Goal: Register for event/course

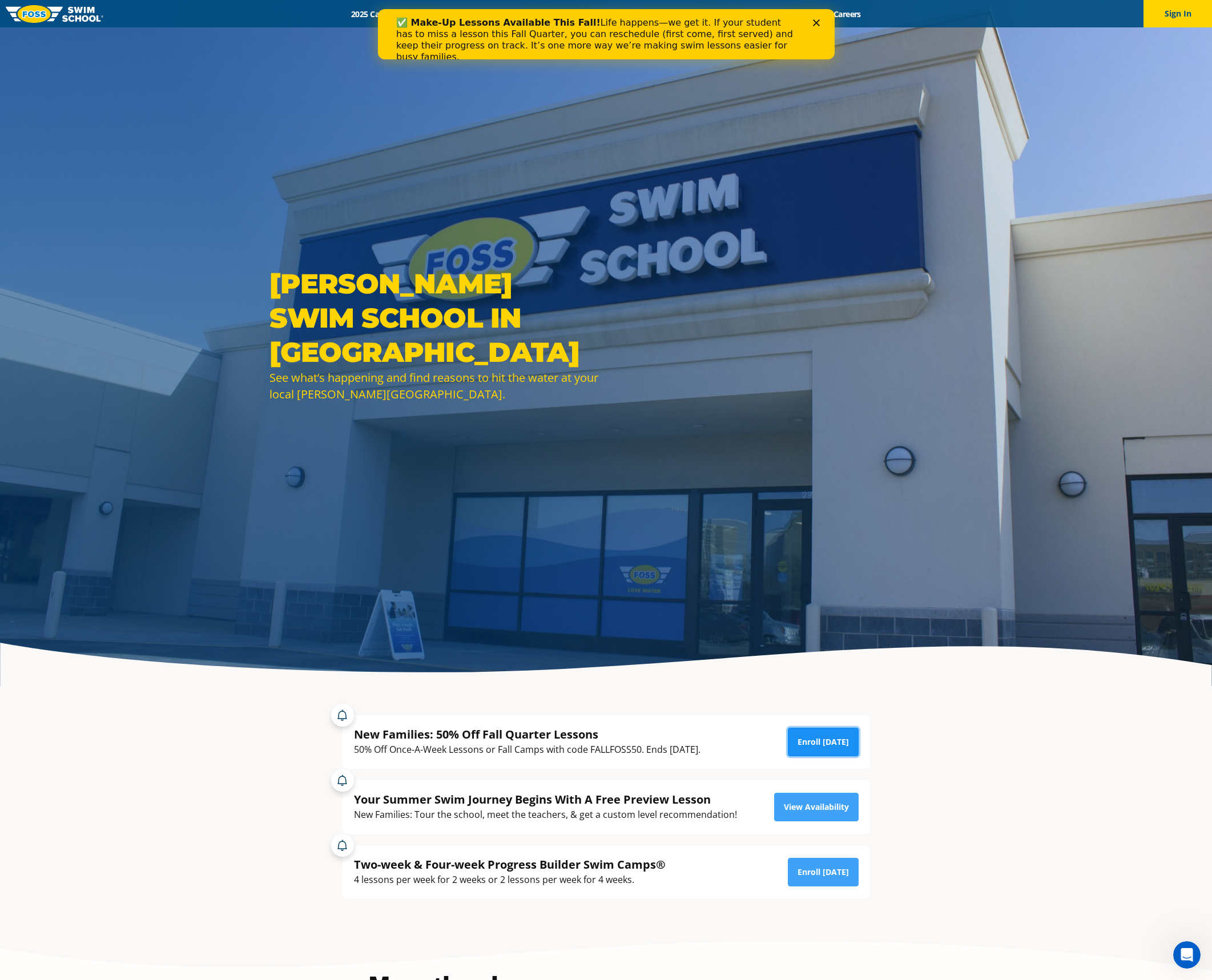
click at [828, 739] on link "Enroll [DATE]" at bounding box center [824, 742] width 71 height 28
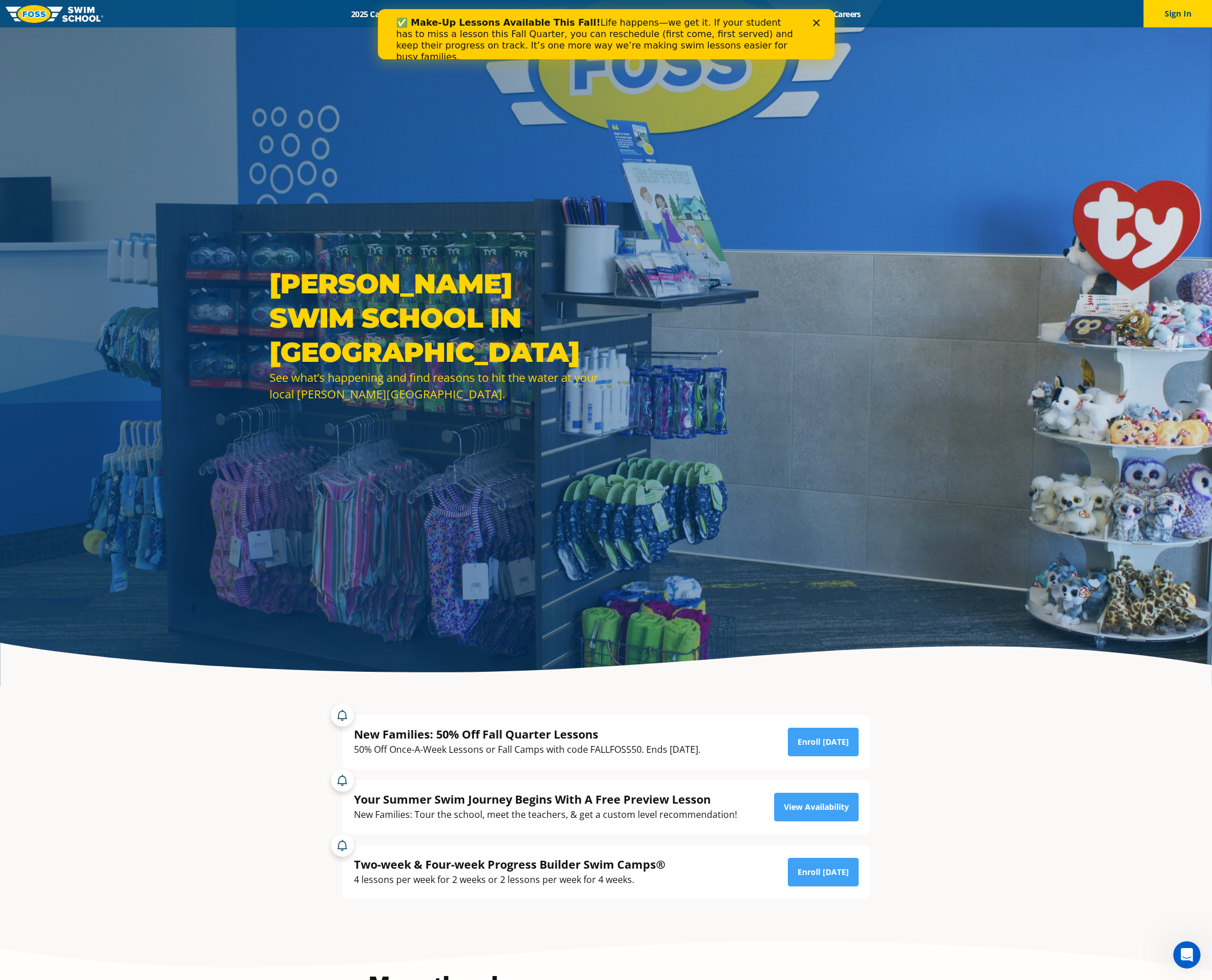
click at [812, 19] on div "✅ Make-Up Lessons Available This Fall! Life happens—we get it. If your student …" at bounding box center [606, 40] width 421 height 53
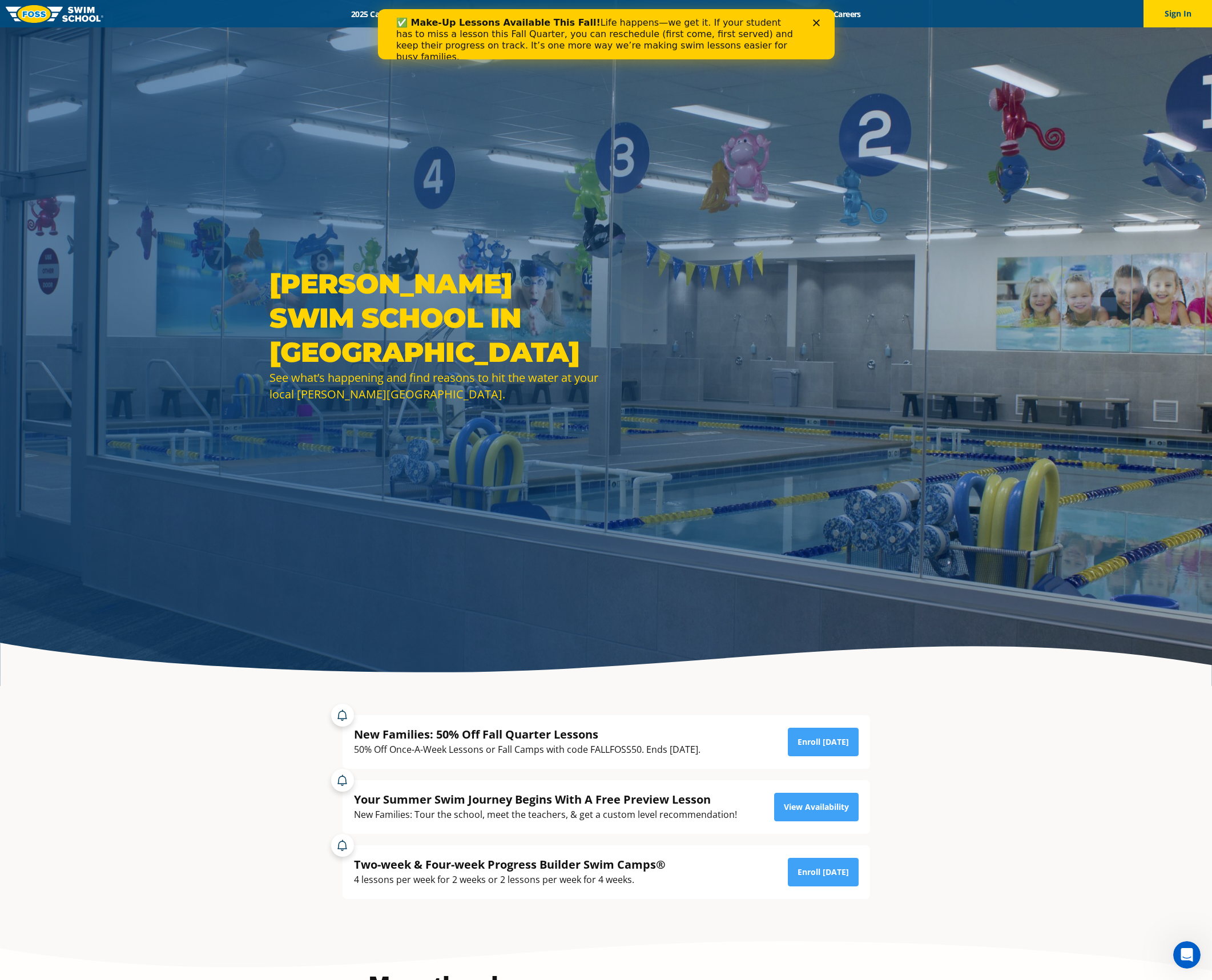
click at [814, 19] on icon "Close" at bounding box center [816, 23] width 7 height 7
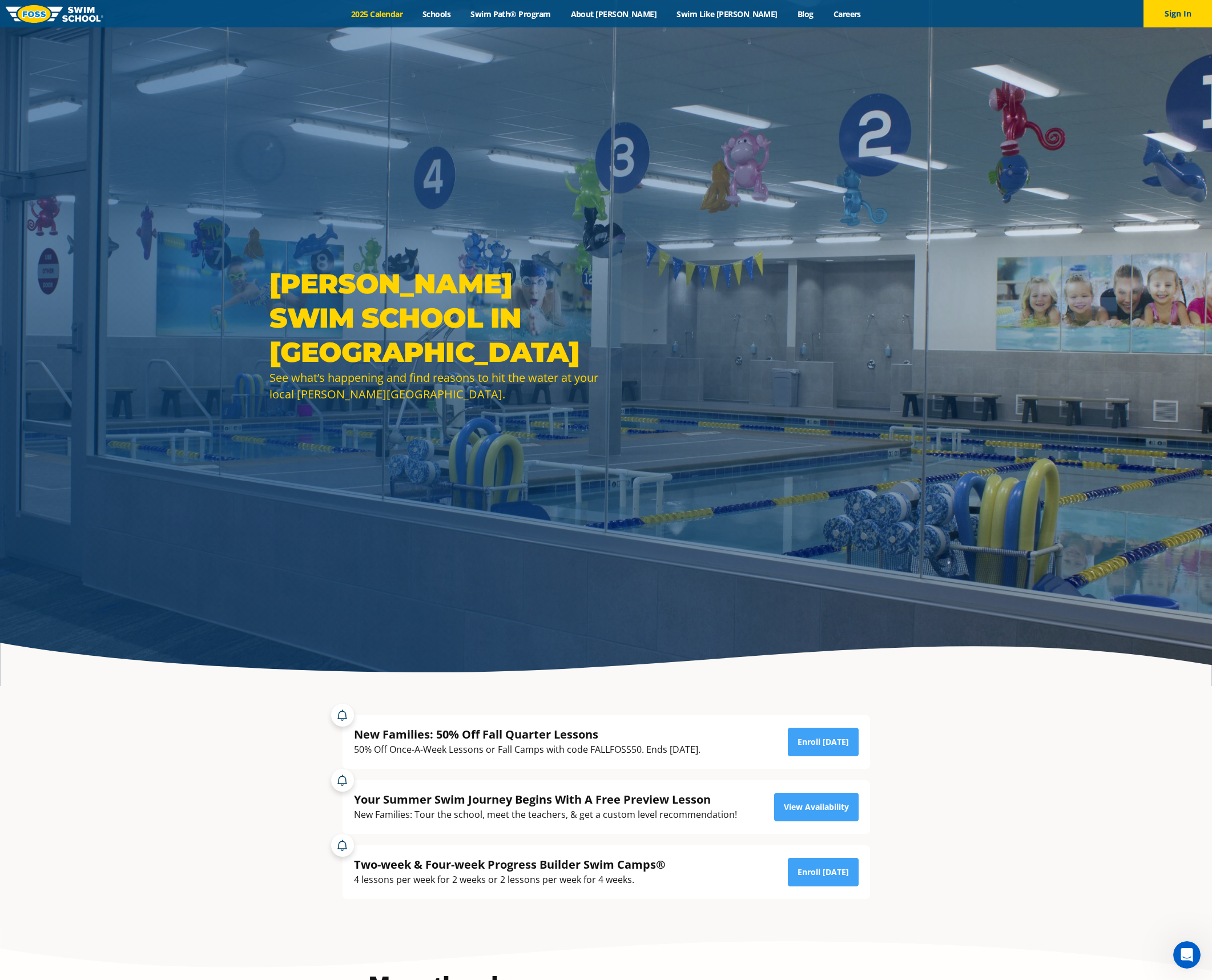
click at [413, 14] on link "2025 Calendar" at bounding box center [377, 14] width 71 height 11
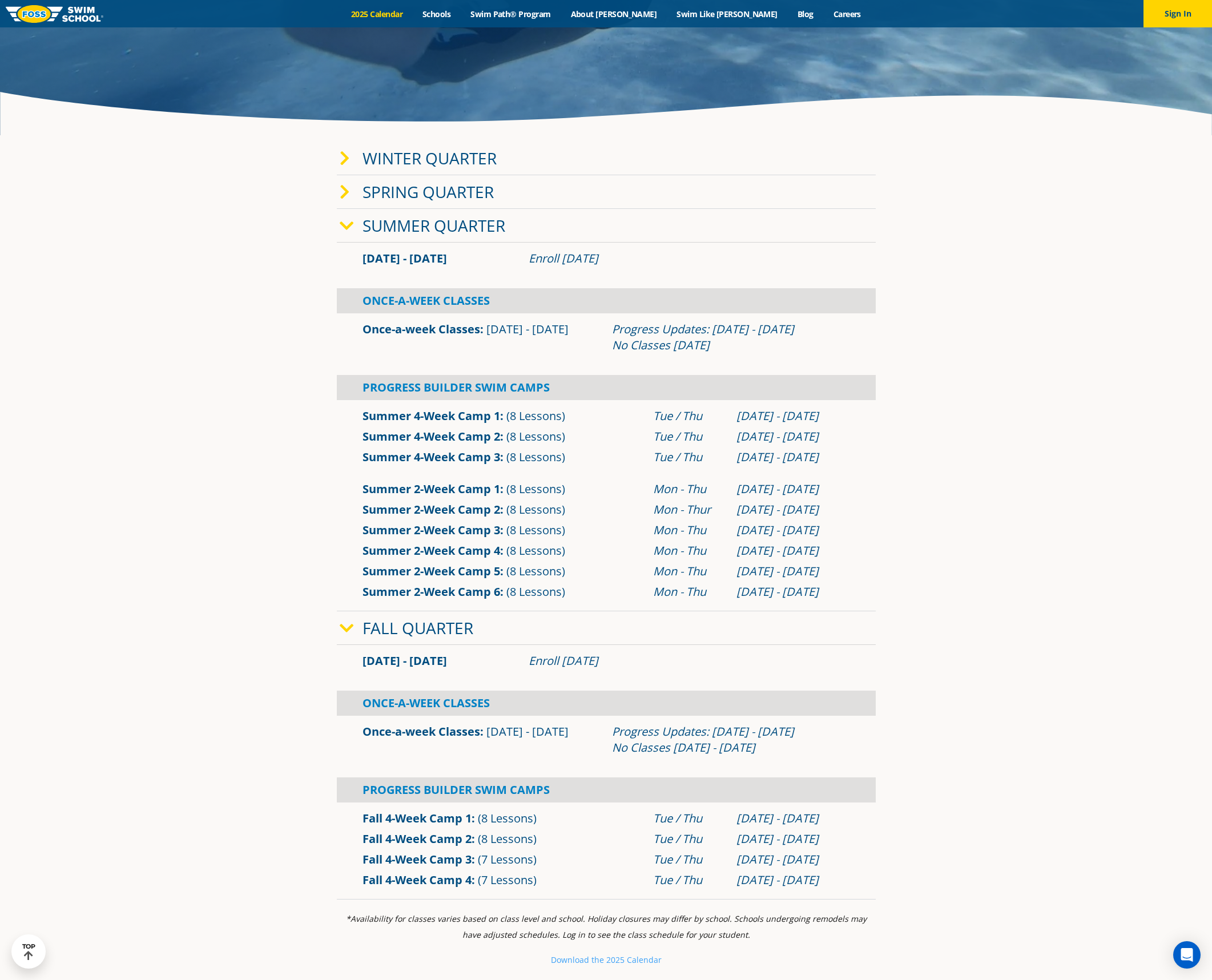
scroll to position [571, 0]
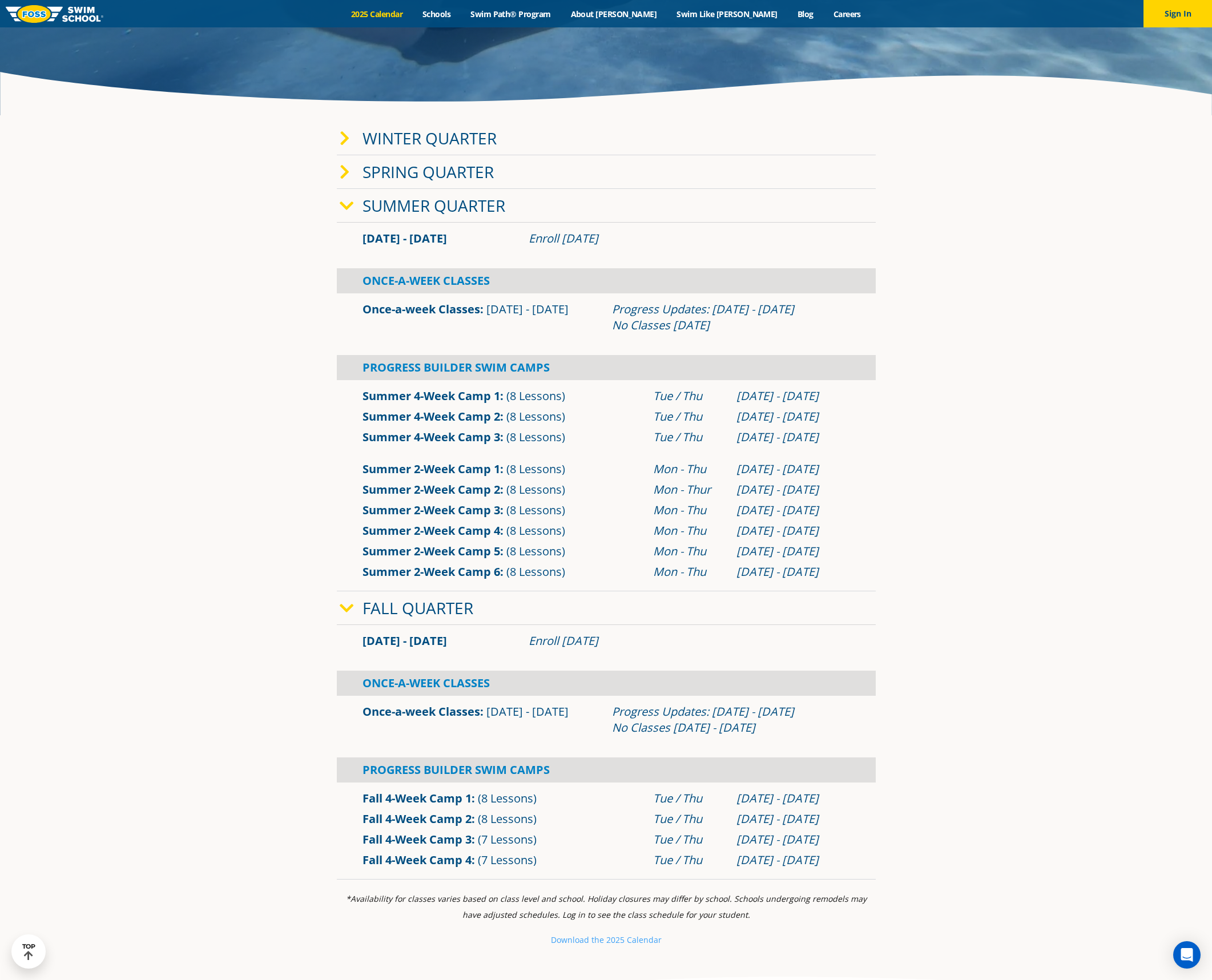
click at [389, 614] on link "Fall Quarter" at bounding box center [417, 609] width 110 height 22
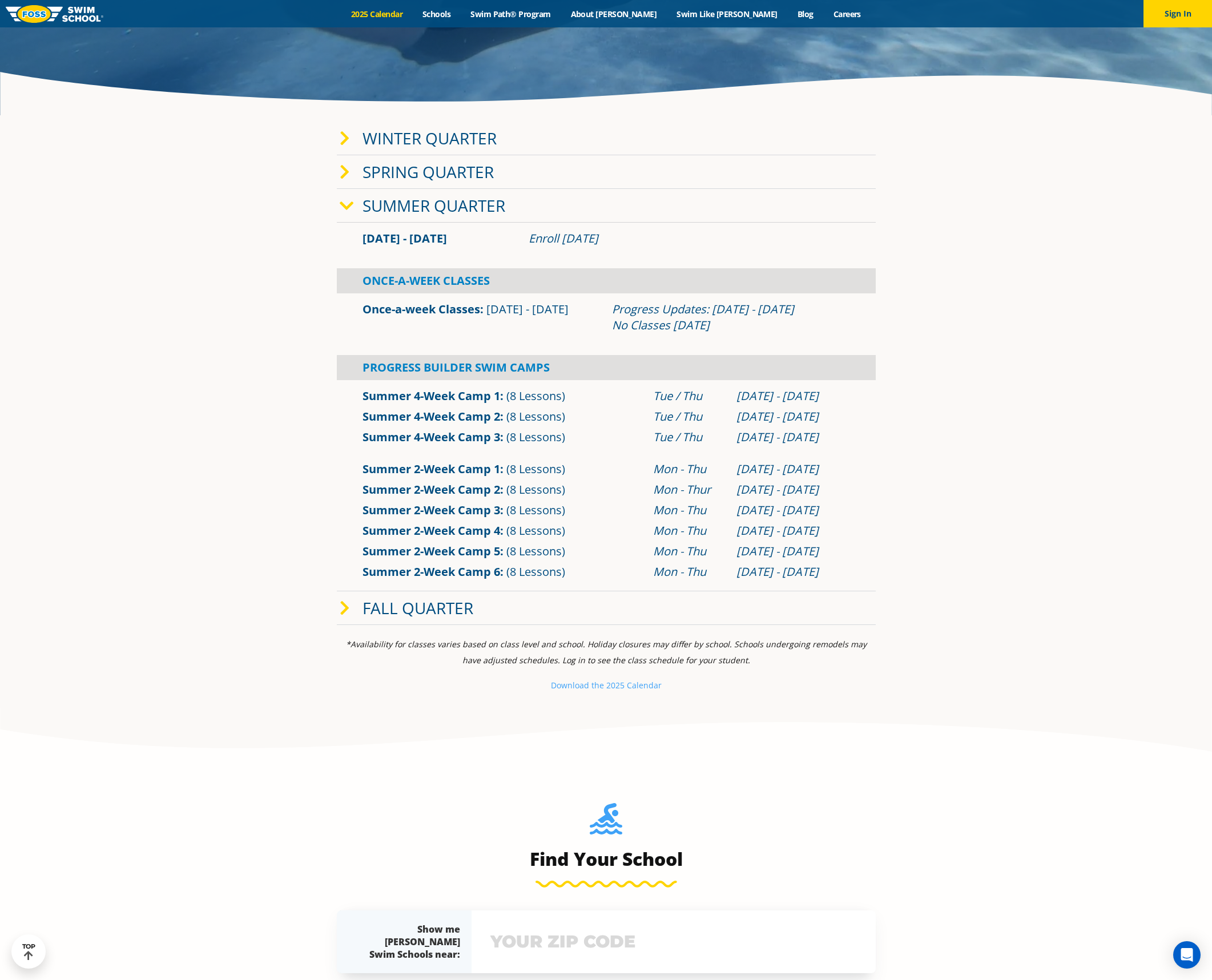
click at [389, 614] on link "Fall Quarter" at bounding box center [417, 609] width 110 height 22
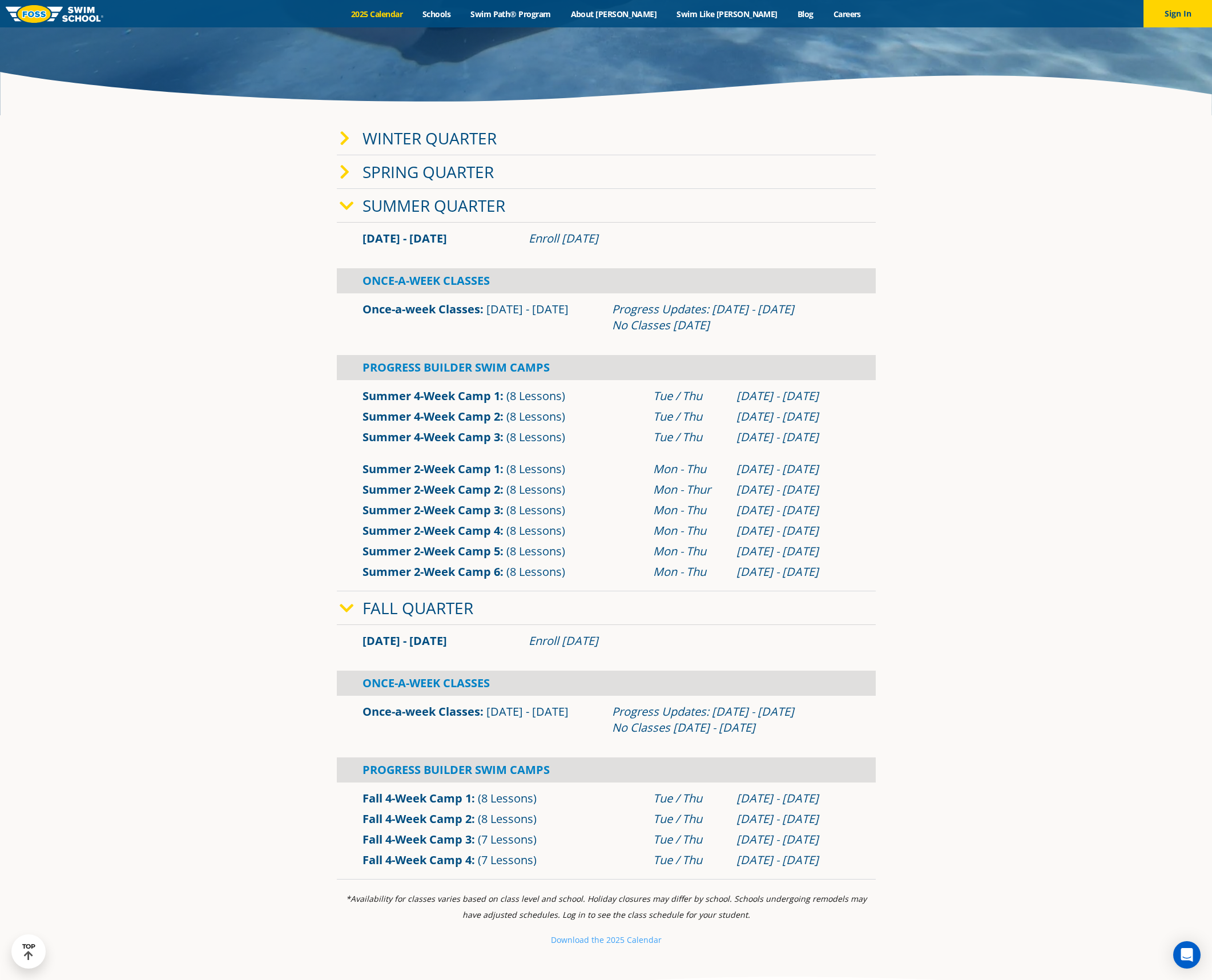
click at [349, 207] on icon at bounding box center [347, 206] width 15 height 16
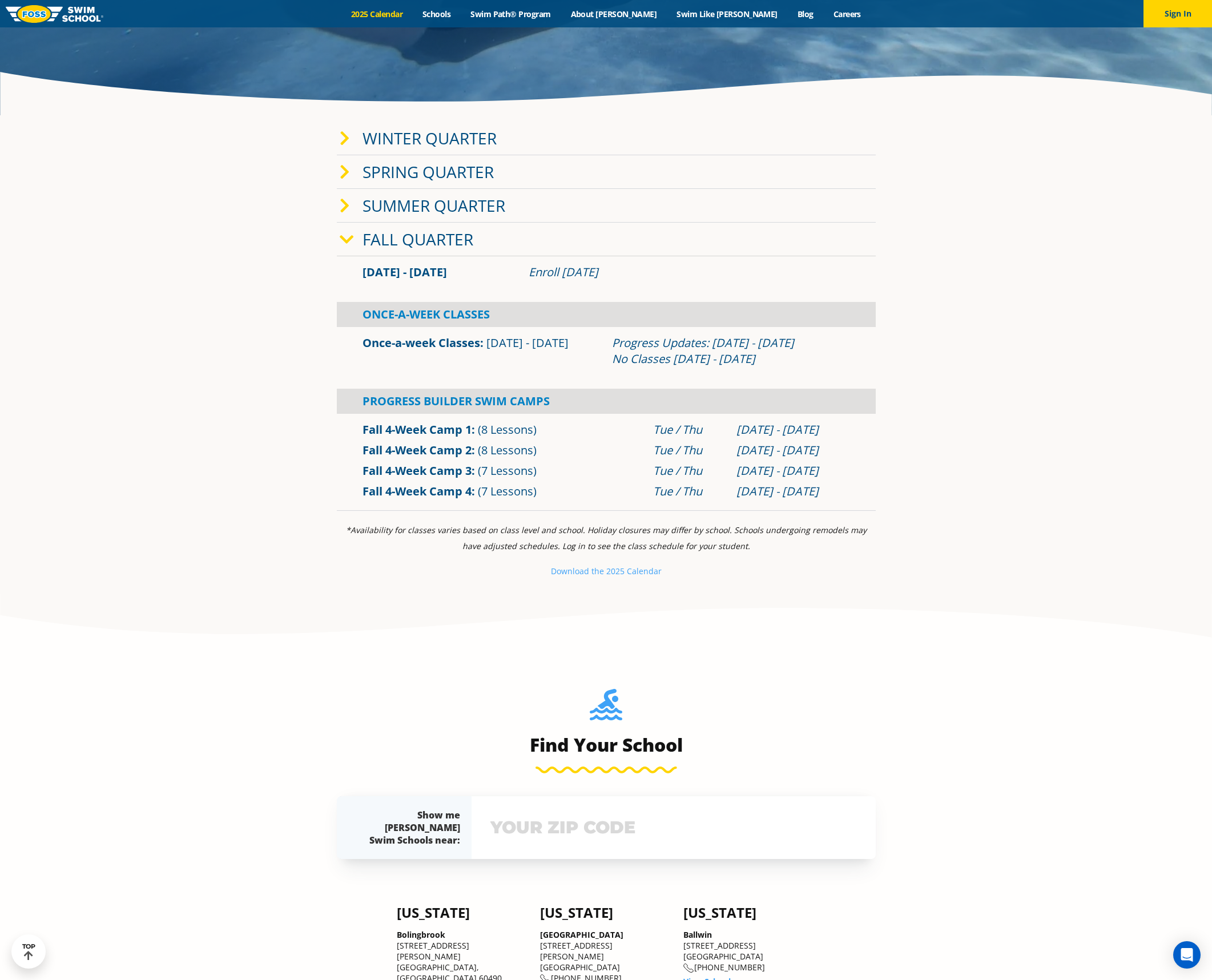
click at [436, 339] on link "Once-a-week Classes" at bounding box center [421, 342] width 118 height 16
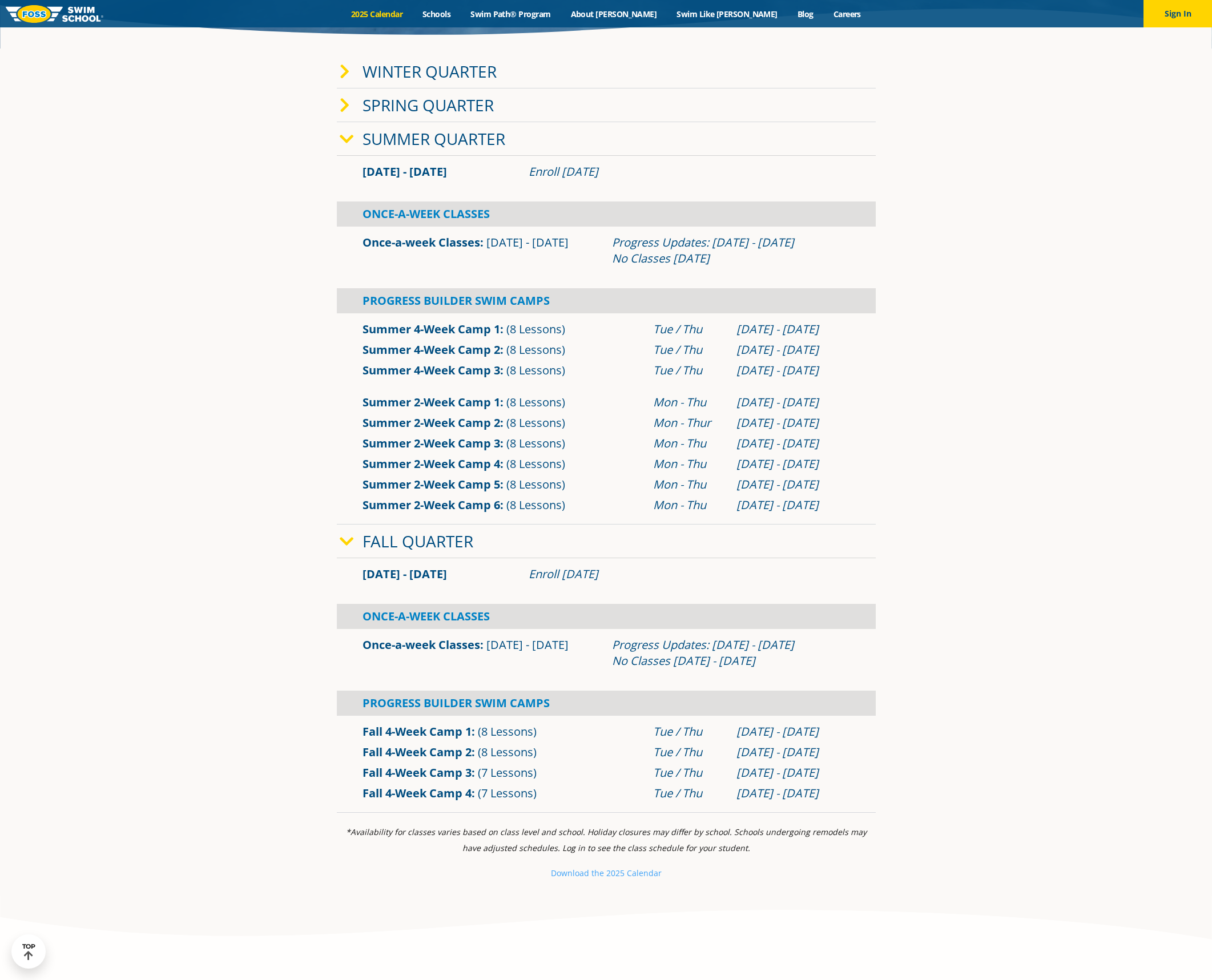
scroll to position [685, 0]
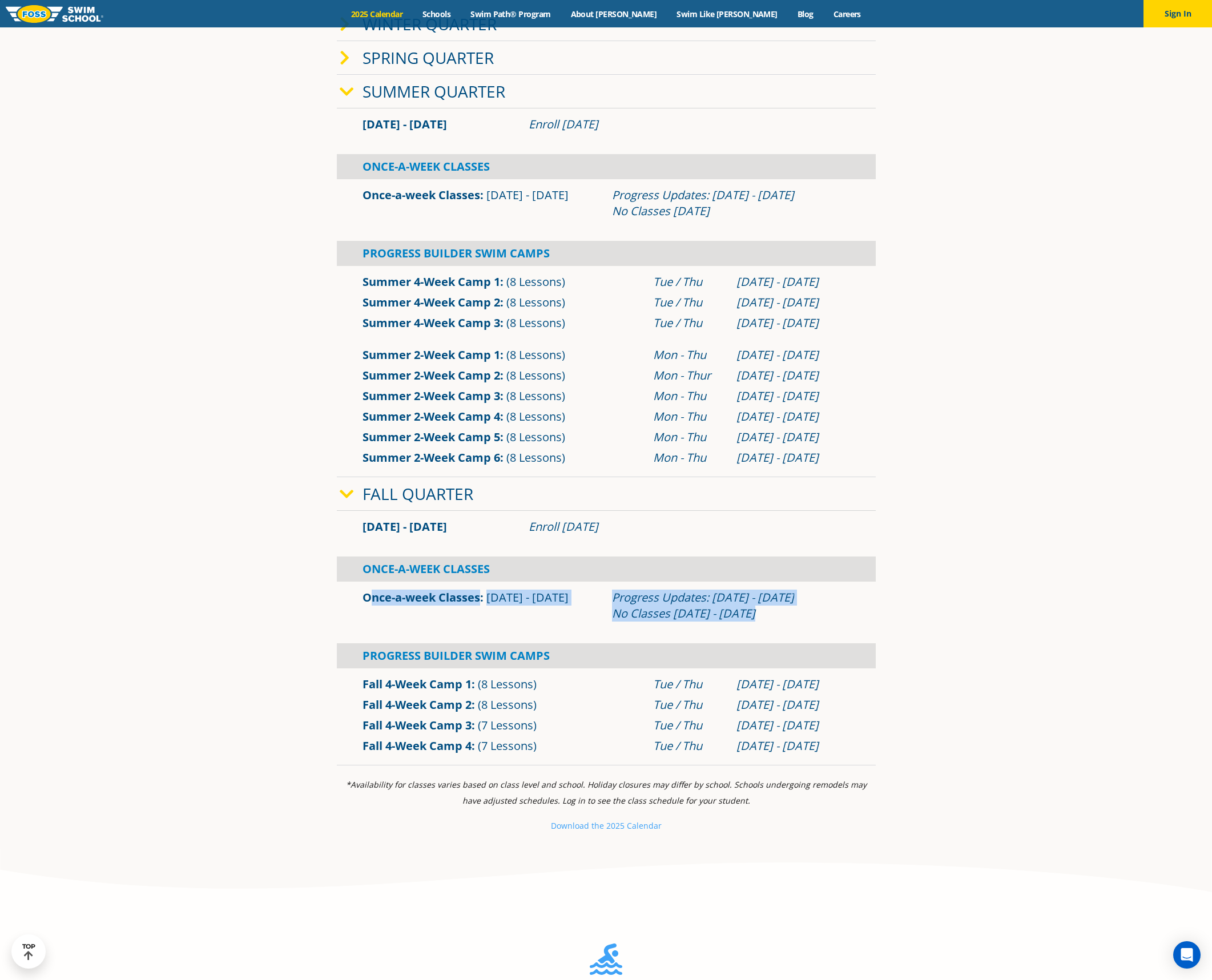
drag, startPoint x: 752, startPoint y: 617, endPoint x: 341, endPoint y: 585, distance: 412.2
click at [341, 585] on div "Once-a-week Classes Sep 2 - Dec 22 Progress Updates: Nov 4 - Nov 10 No Classes …" at bounding box center [606, 606] width 539 height 48
click at [320, 591] on section "Winter Quarter Jan 2 - Mar 12 Enroll Nov 12, 2024 Once-A-Week Classes" at bounding box center [606, 387] width 685 height 770
drag, startPoint x: 759, startPoint y: 614, endPoint x: 308, endPoint y: 584, distance: 452.0
click at [308, 584] on section "Winter Quarter Jan 2 - Mar 12 Enroll Nov 12, 2024 Once-A-Week Classes" at bounding box center [606, 387] width 685 height 770
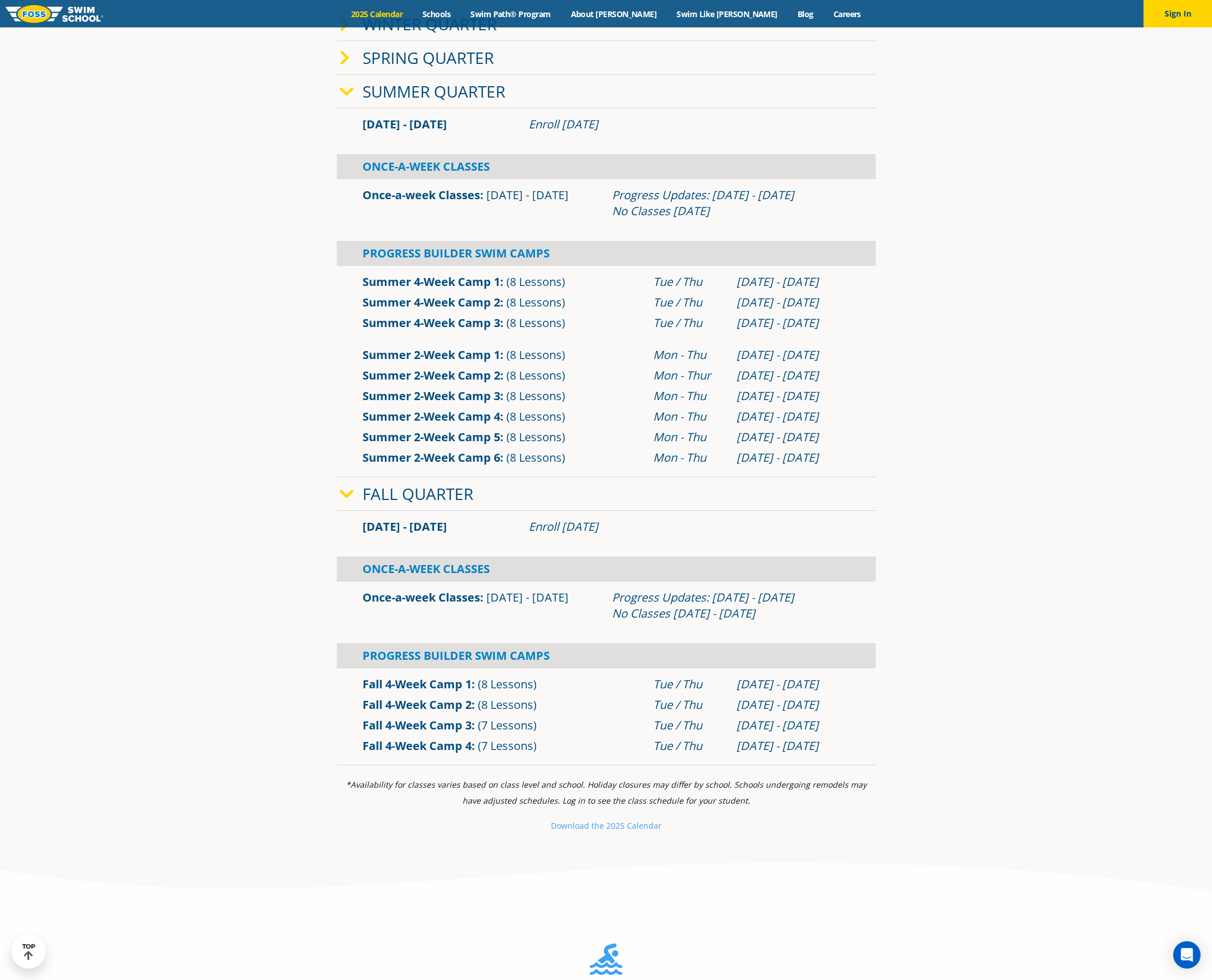
click at [295, 585] on section "Winter Quarter Jan 2 - Mar 12 Enroll Nov 12, 2024 Once-A-Week Classes" at bounding box center [606, 387] width 685 height 770
drag, startPoint x: 765, startPoint y: 619, endPoint x: 309, endPoint y: 598, distance: 456.5
click at [309, 598] on section "Winter Quarter Jan 2 - Mar 12 Enroll Nov 12, 2024 Once-A-Week Classes" at bounding box center [606, 387] width 685 height 770
click at [277, 592] on section "Winter Quarter Jan 2 - Mar 12 Enroll Nov 12, 2024 Once-A-Week Classes" at bounding box center [606, 387] width 685 height 770
